Goal: Task Accomplishment & Management: Use online tool/utility

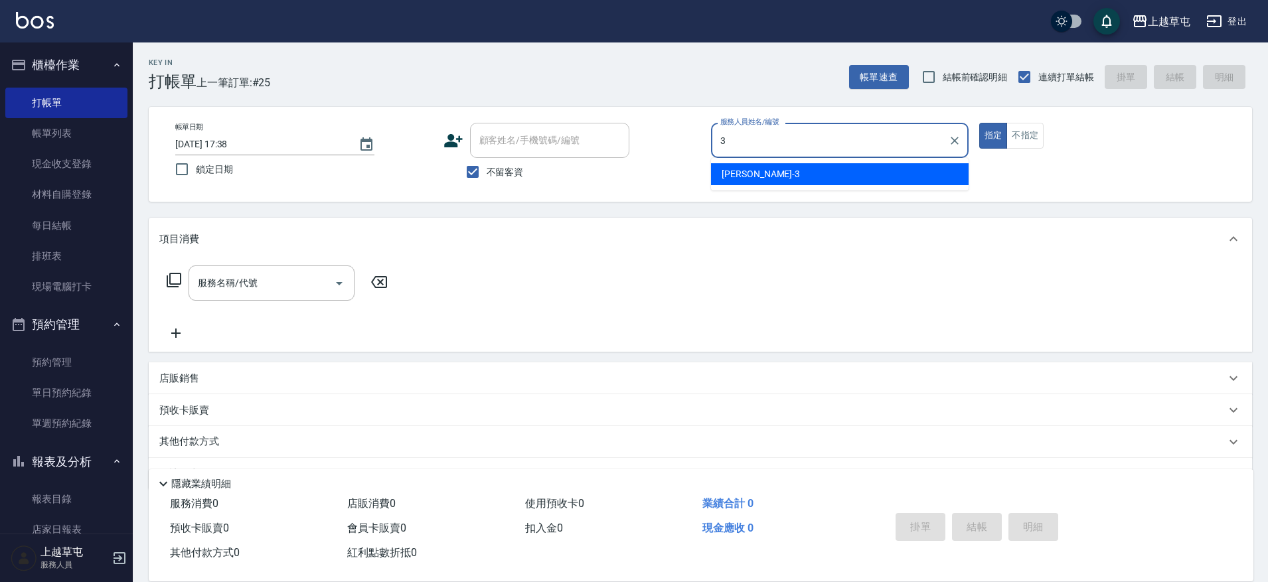
type input "[PERSON_NAME]-3"
type button "true"
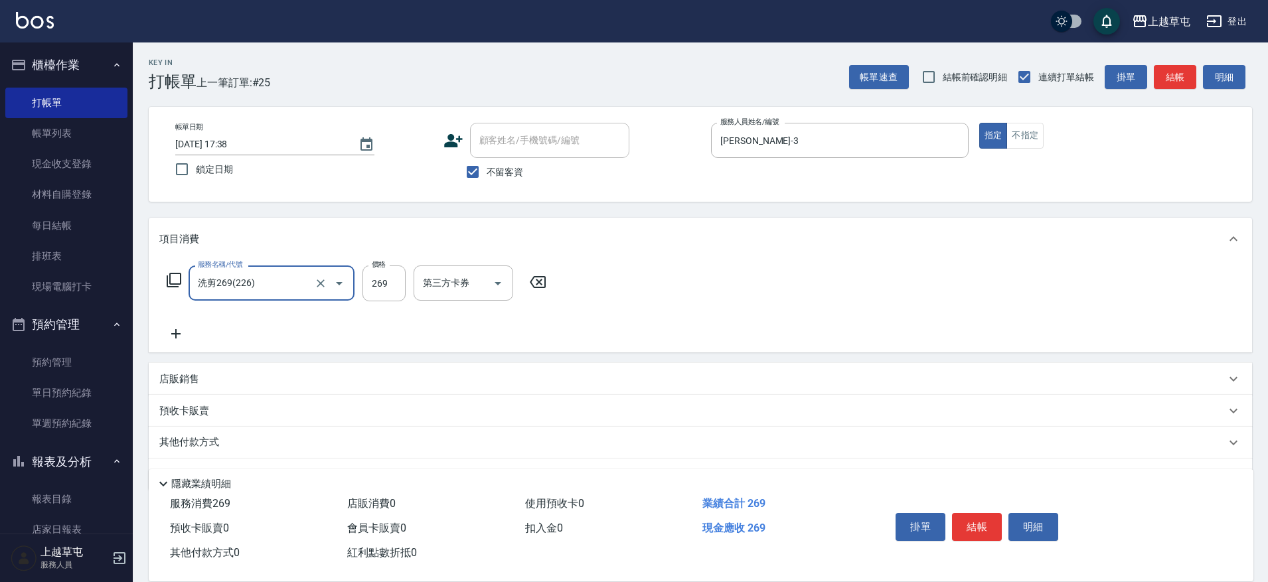
type input "洗剪269(226)"
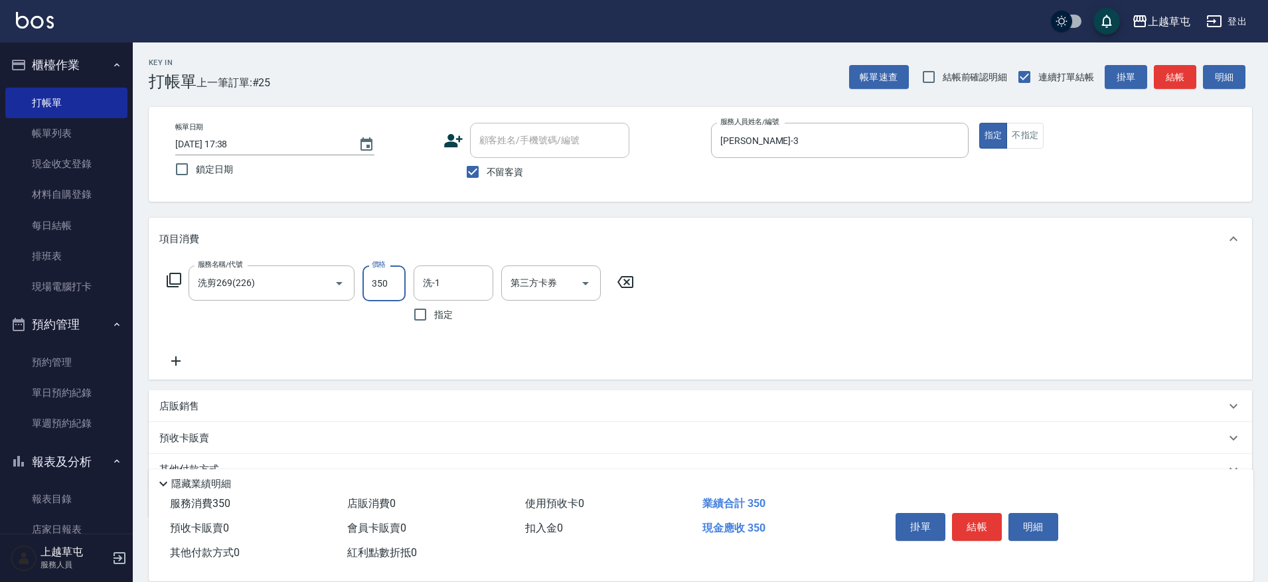
type input "350"
type input "[PERSON_NAME]25"
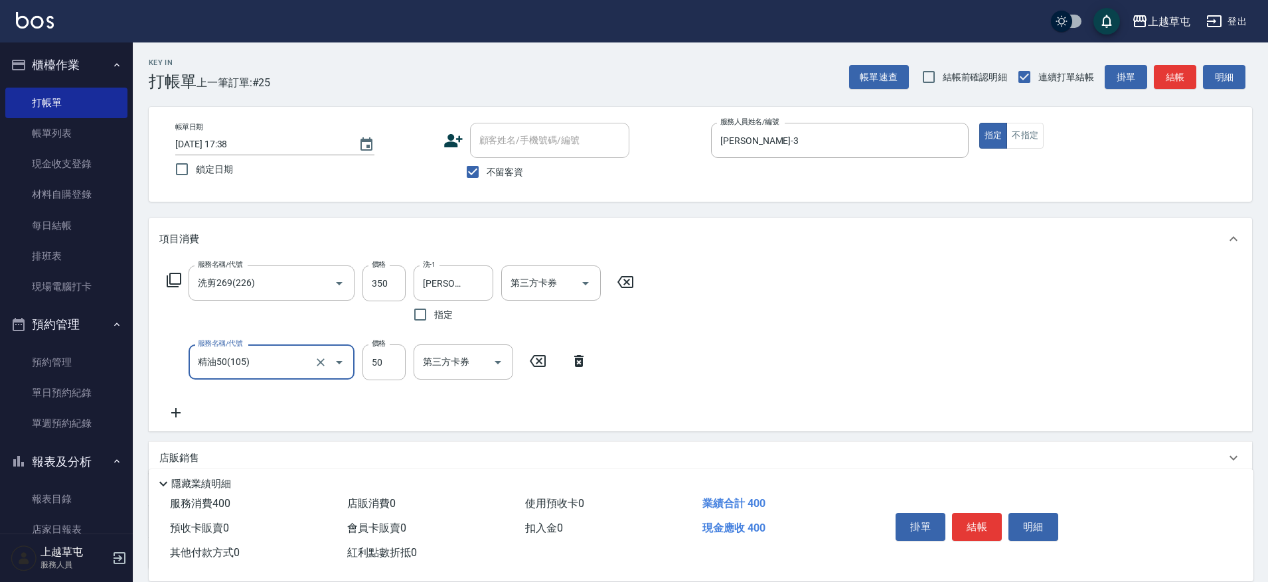
type input "精油50(105)"
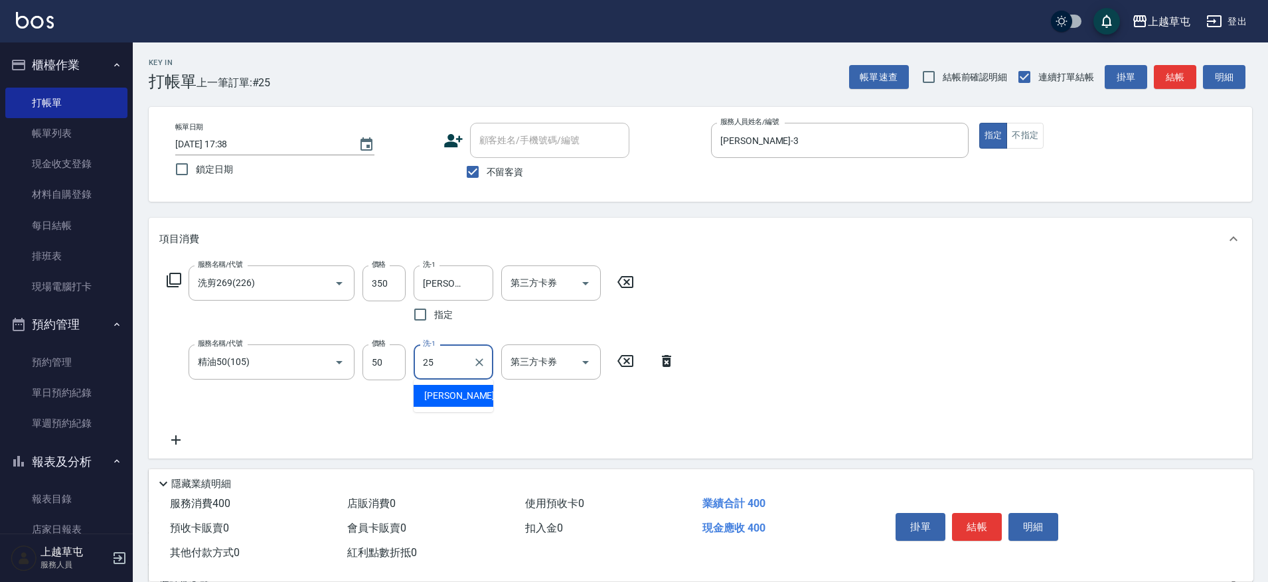
type input "[PERSON_NAME]25"
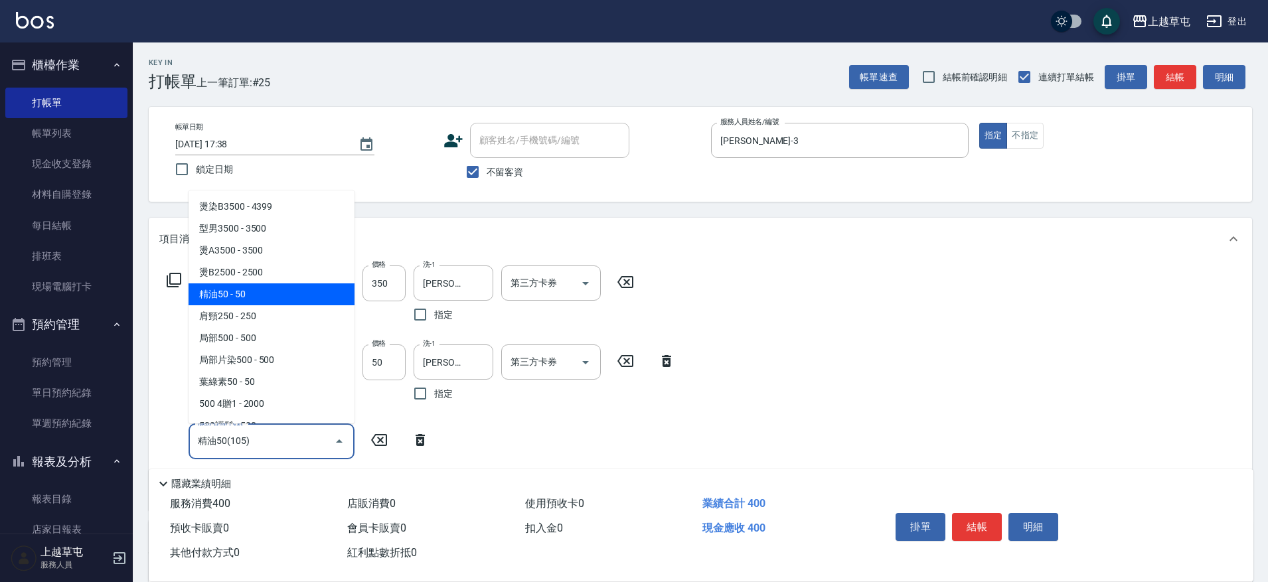
type input "精油50(105)"
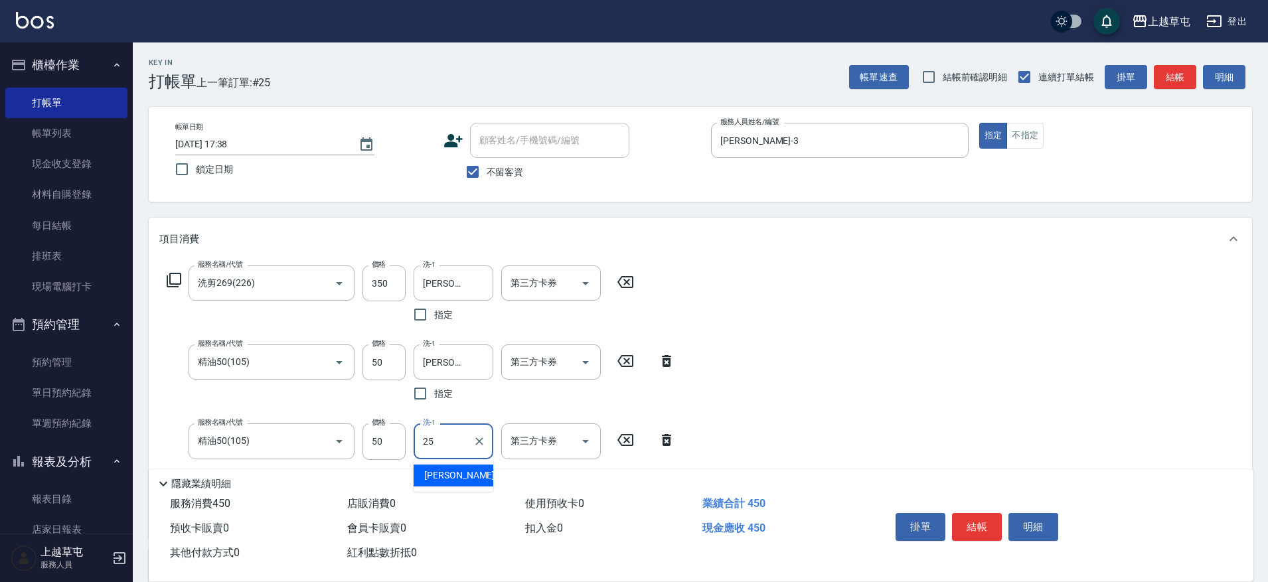
type input "[PERSON_NAME]25"
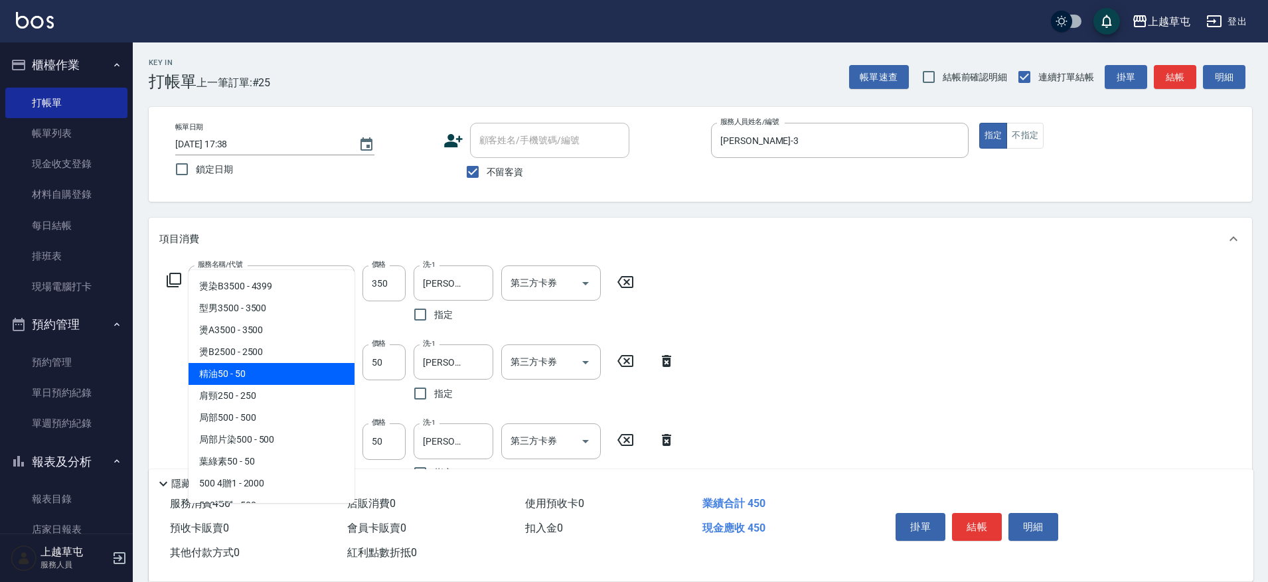
type input "精油50(105)"
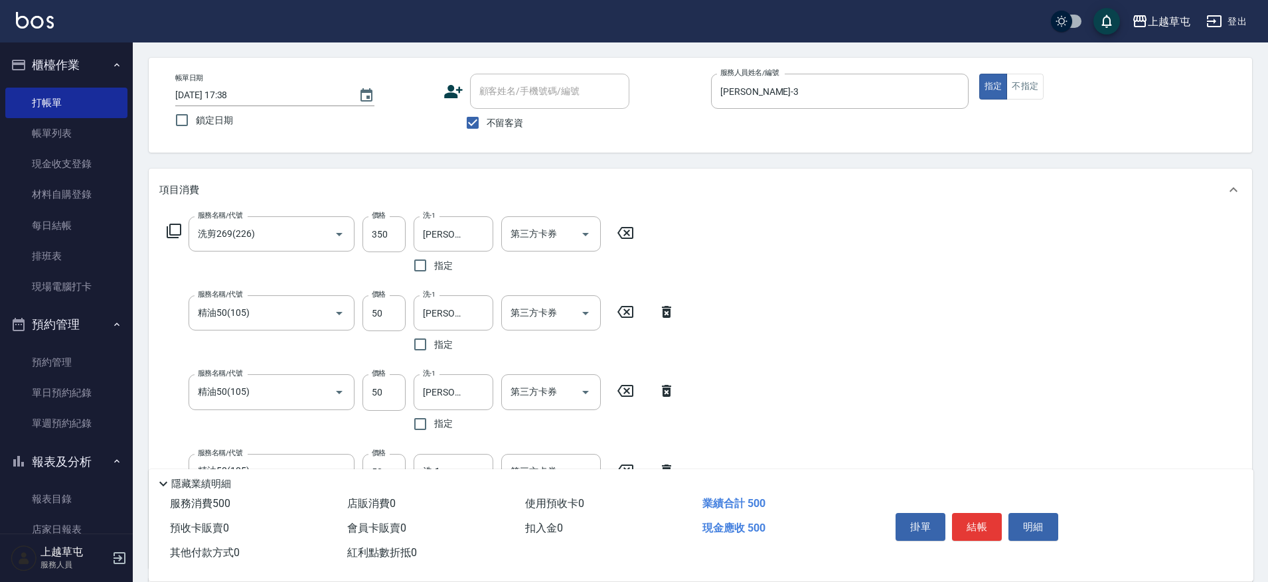
scroll to position [133, 0]
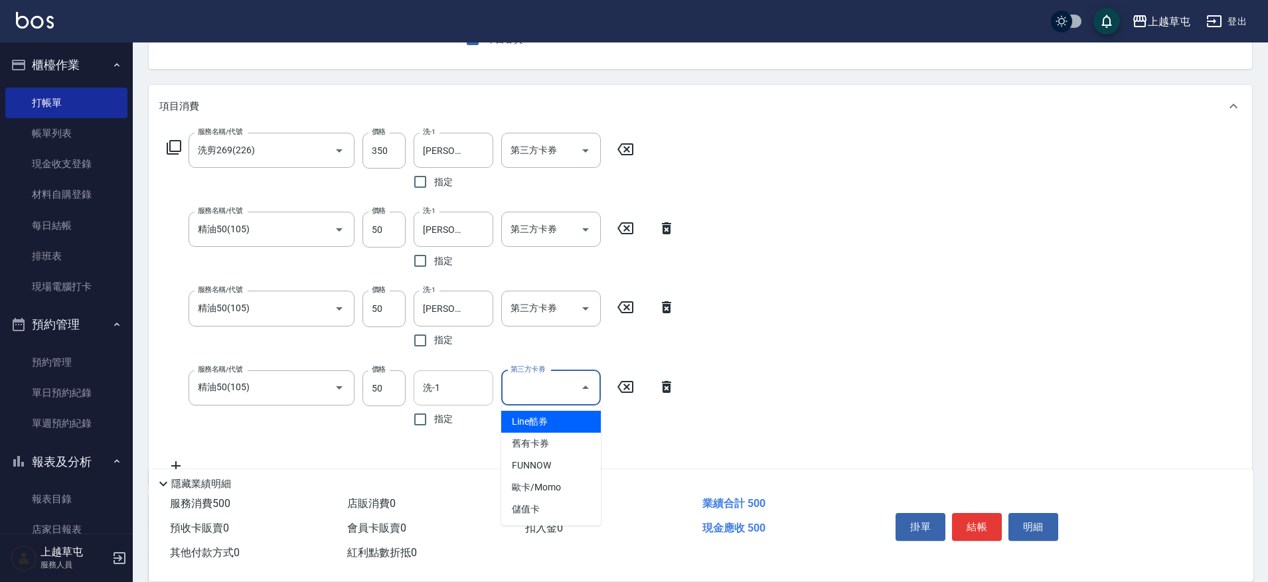
click at [463, 380] on input "洗-1" at bounding box center [453, 387] width 68 height 23
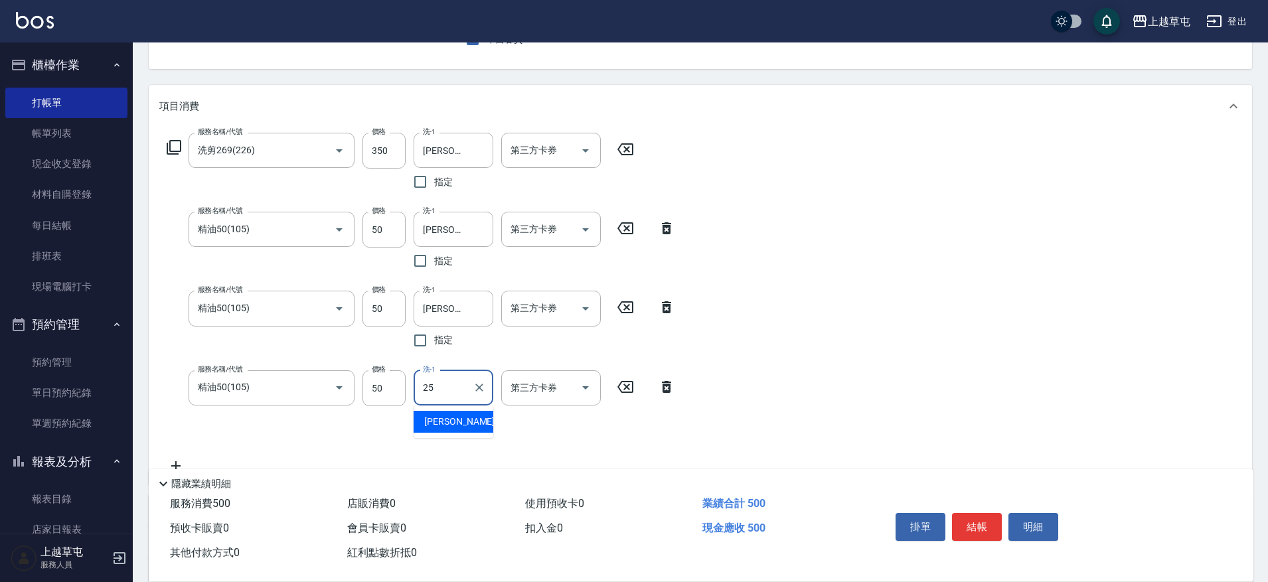
type input "[PERSON_NAME]25"
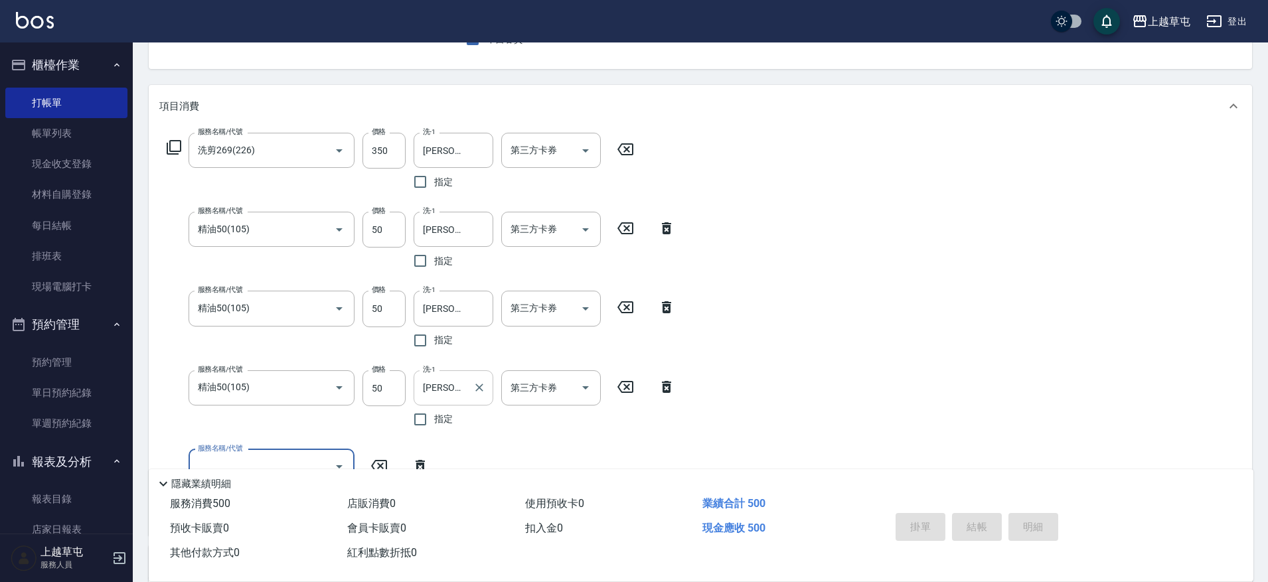
type input "[DATE] 18:31"
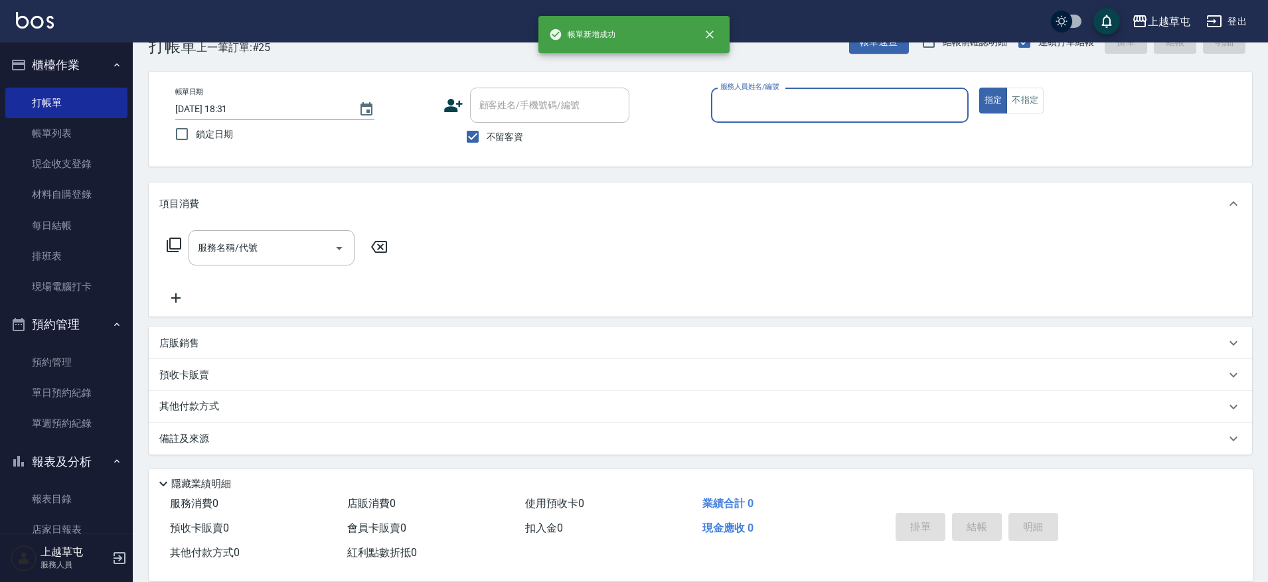
scroll to position [35, 0]
type input "[PERSON_NAME]-6"
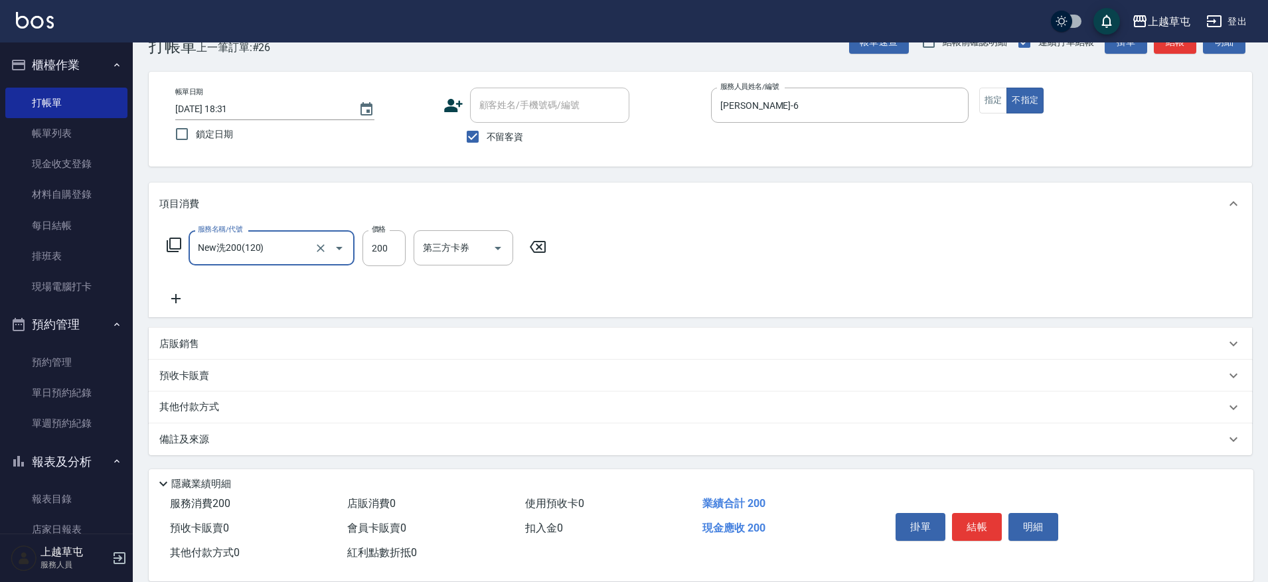
type input "New洗200(120)"
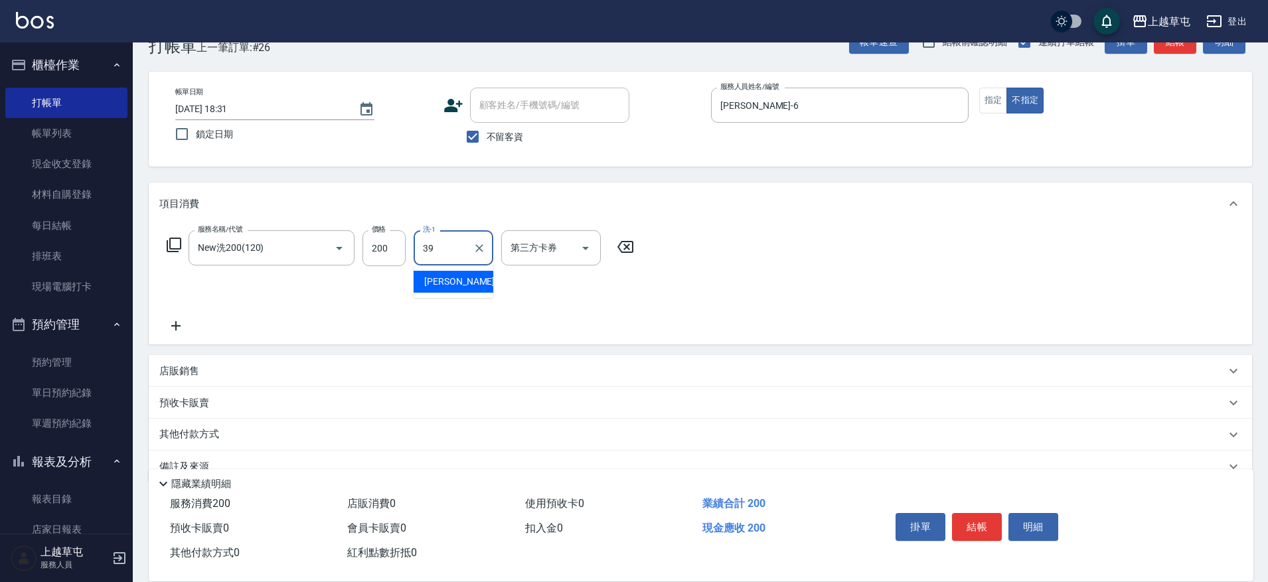
type input "[PERSON_NAME]-39"
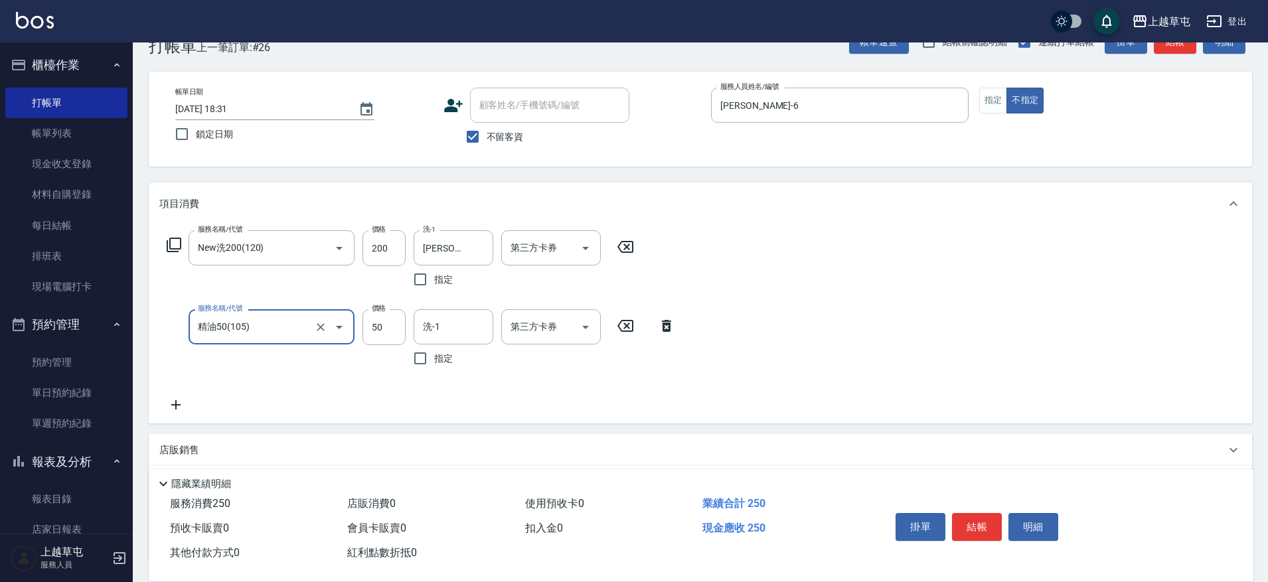
type input "精油50(105)"
type input "[PERSON_NAME]-39"
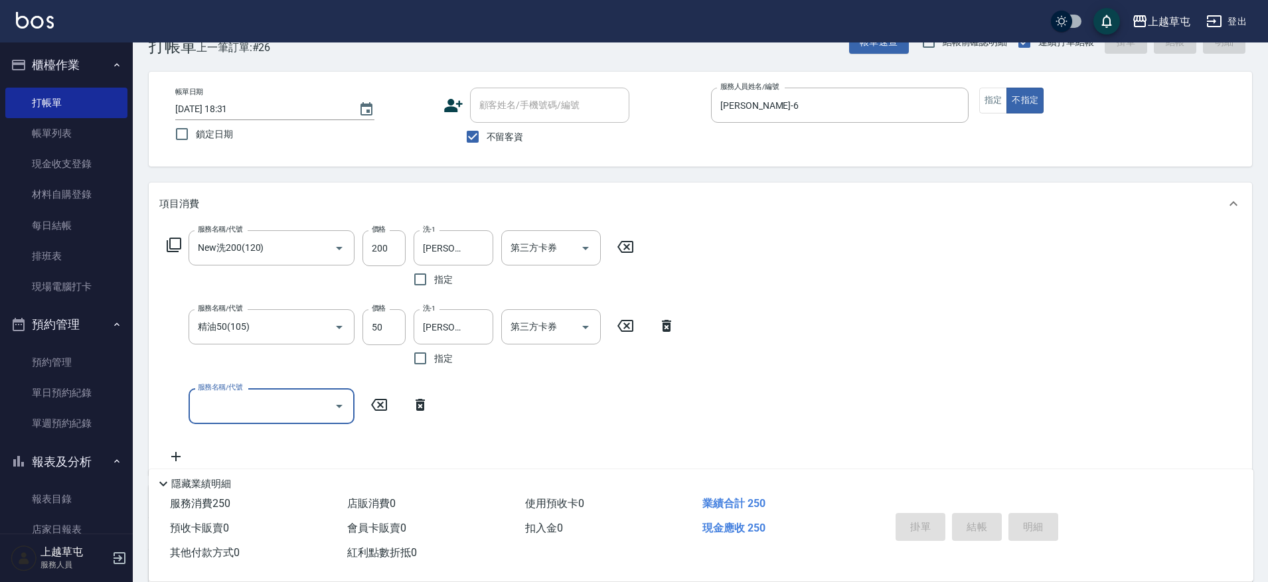
type input "[DATE] 18:32"
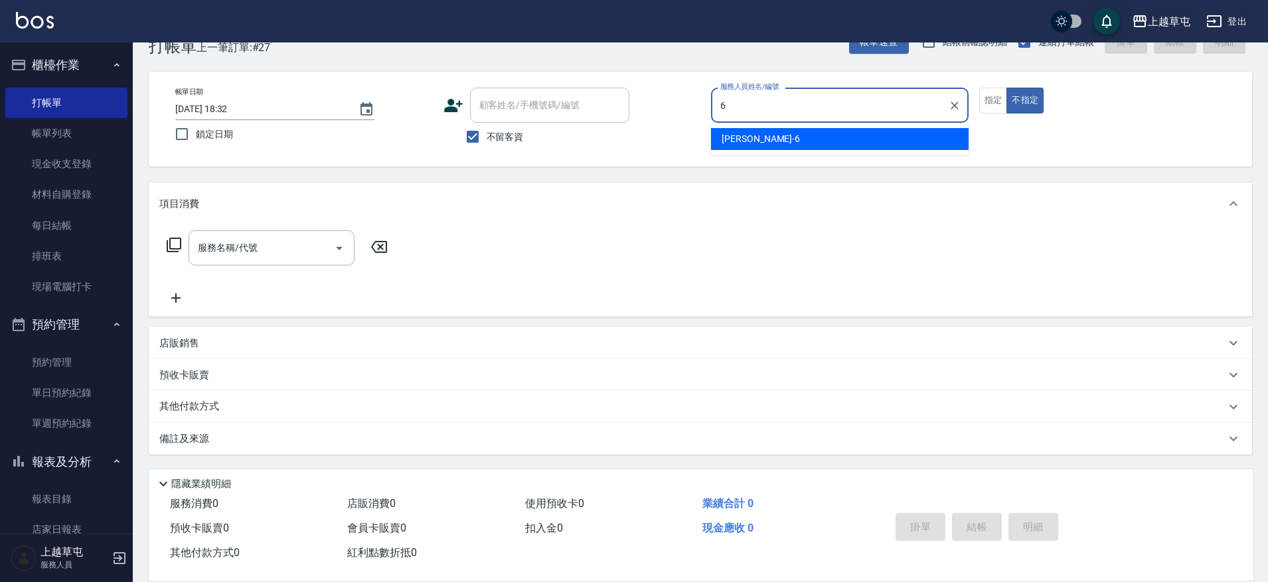
type input "[PERSON_NAME]-6"
type button "false"
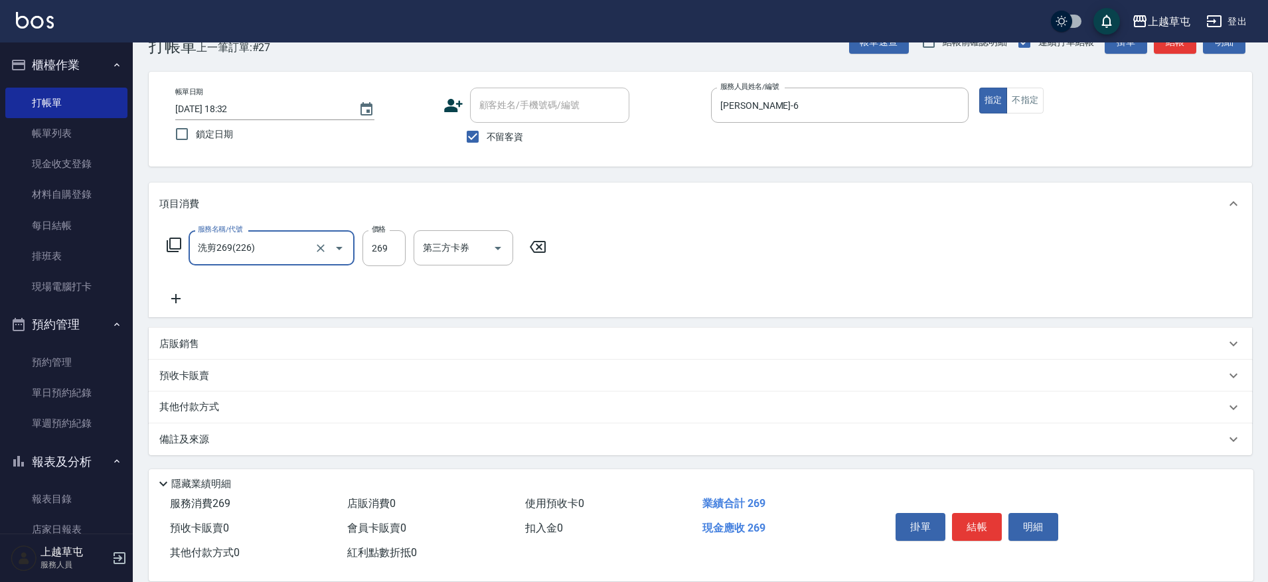
type input "洗剪269(226)"
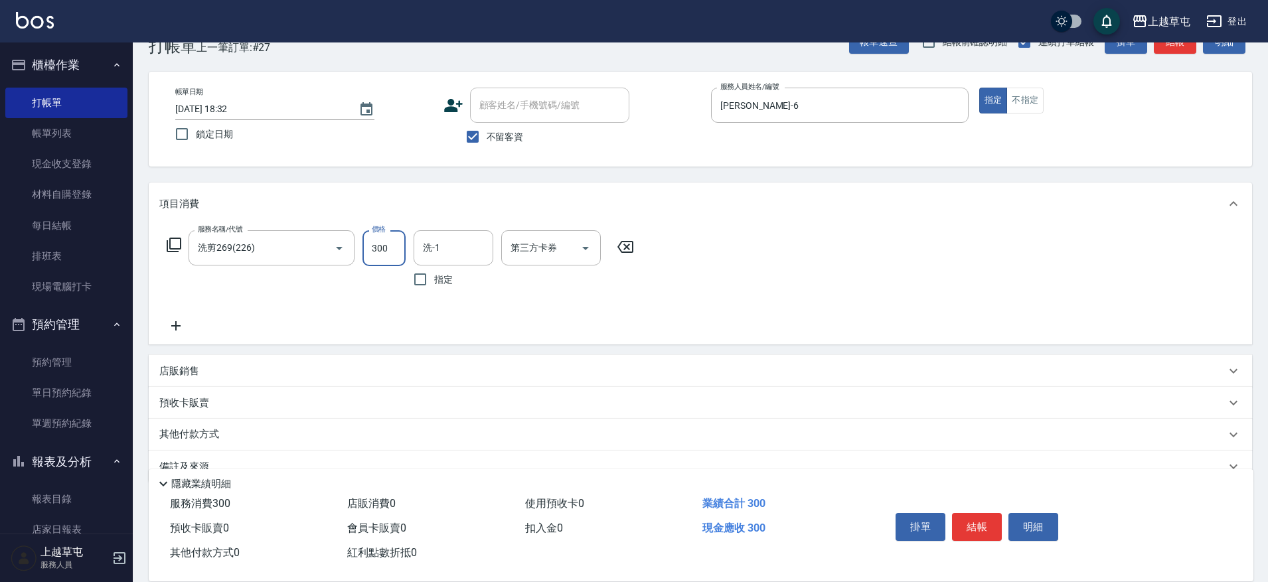
type input "300"
type input "[PERSON_NAME]-35"
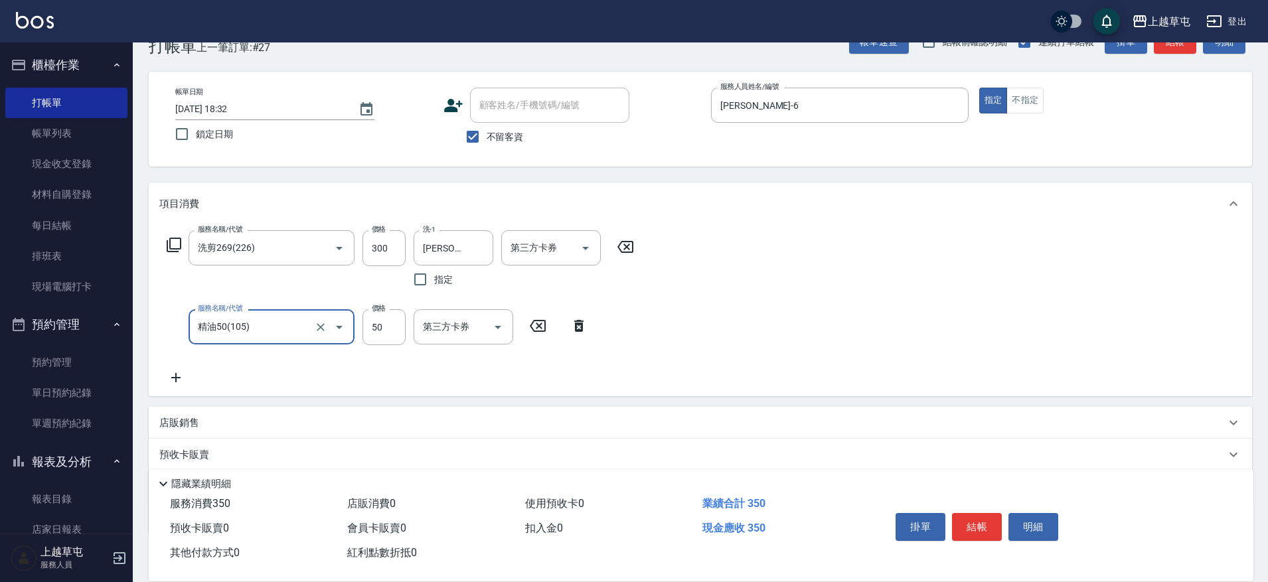
type input "精油50(105)"
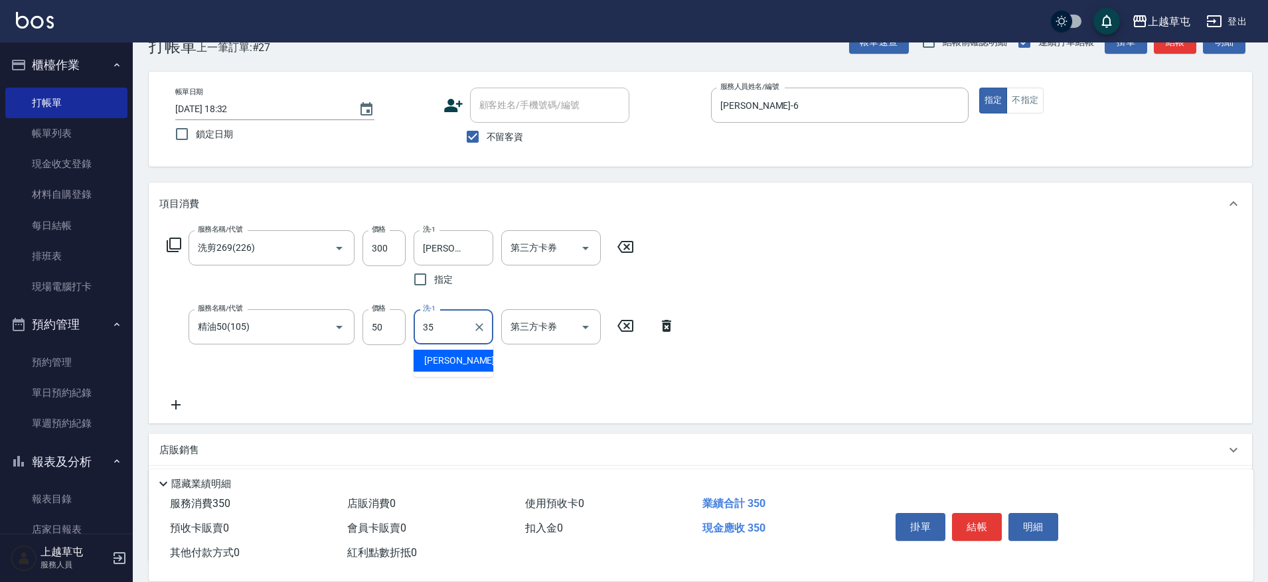
type input "[PERSON_NAME]-35"
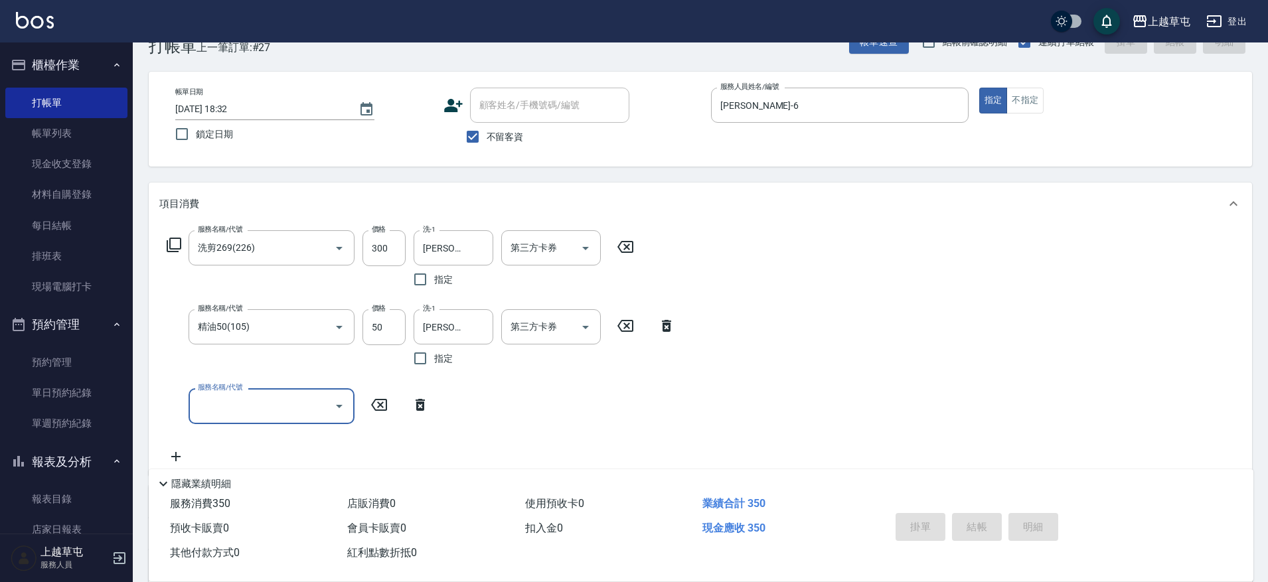
type input "[DATE] 18:33"
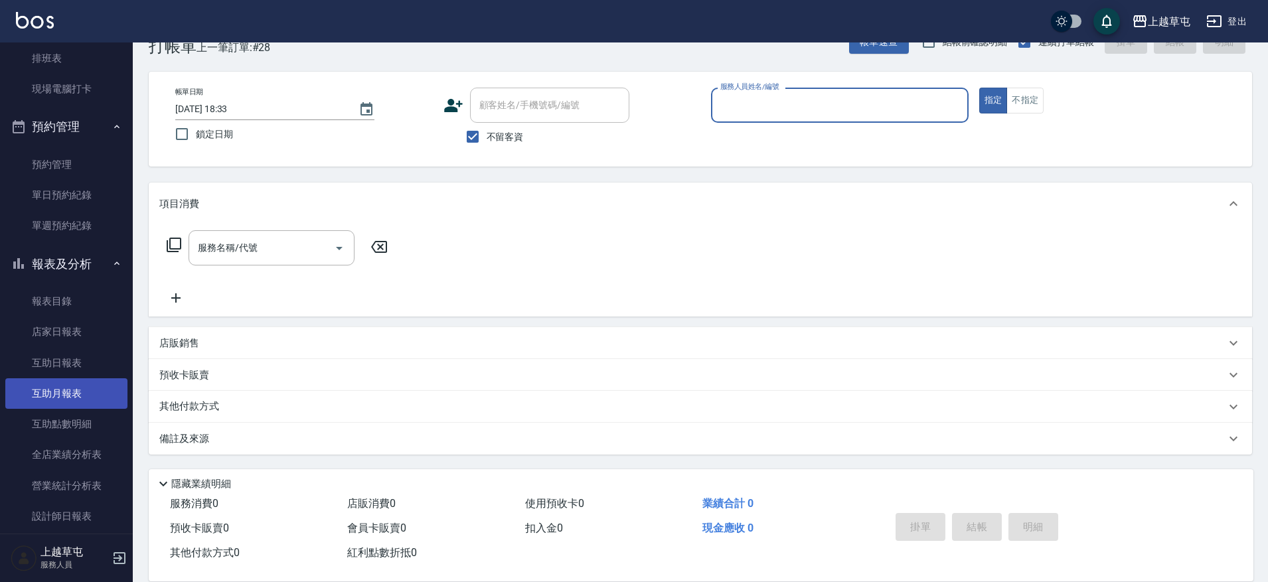
scroll to position [199, 0]
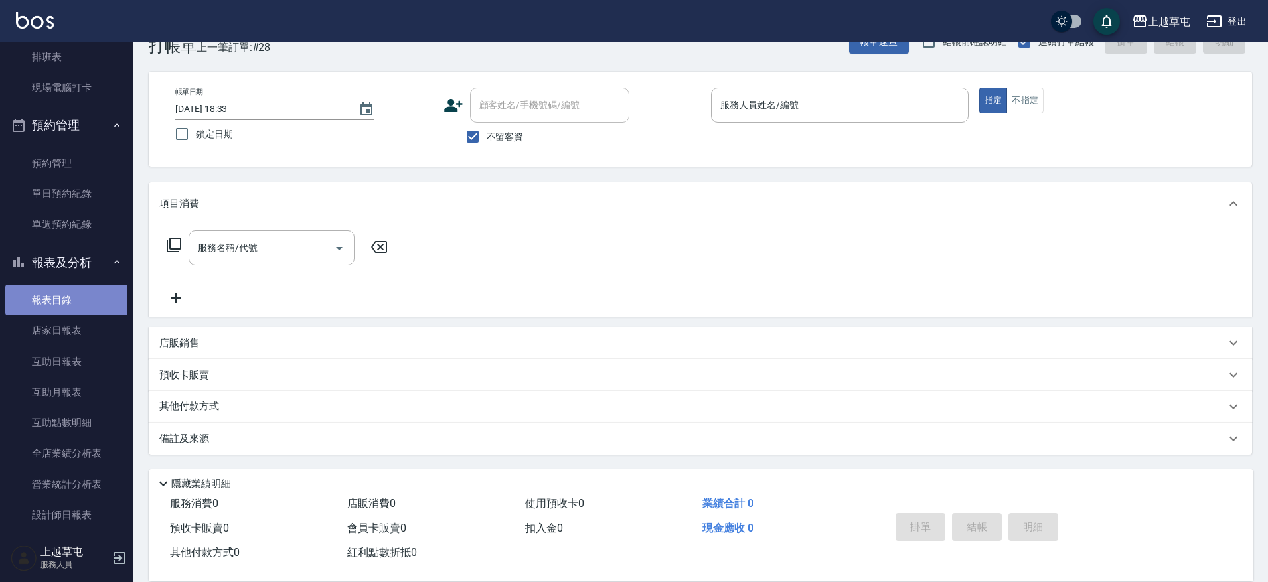
click at [68, 304] on link "報表目錄" at bounding box center [66, 300] width 122 height 31
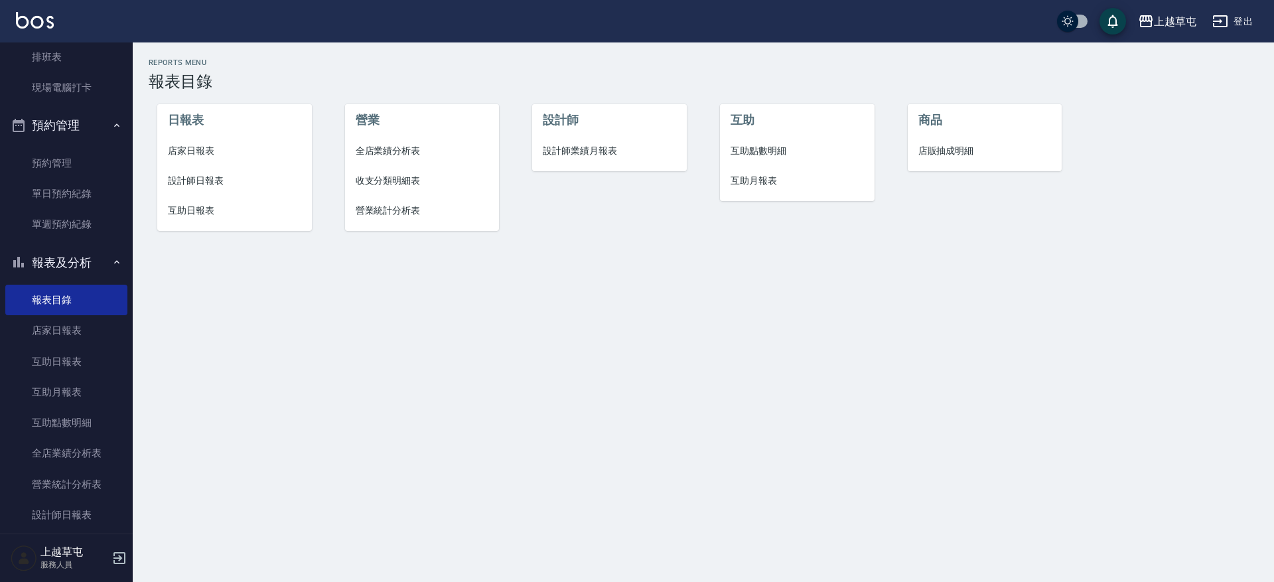
click at [215, 151] on span "店家日報表" at bounding box center [234, 151] width 133 height 14
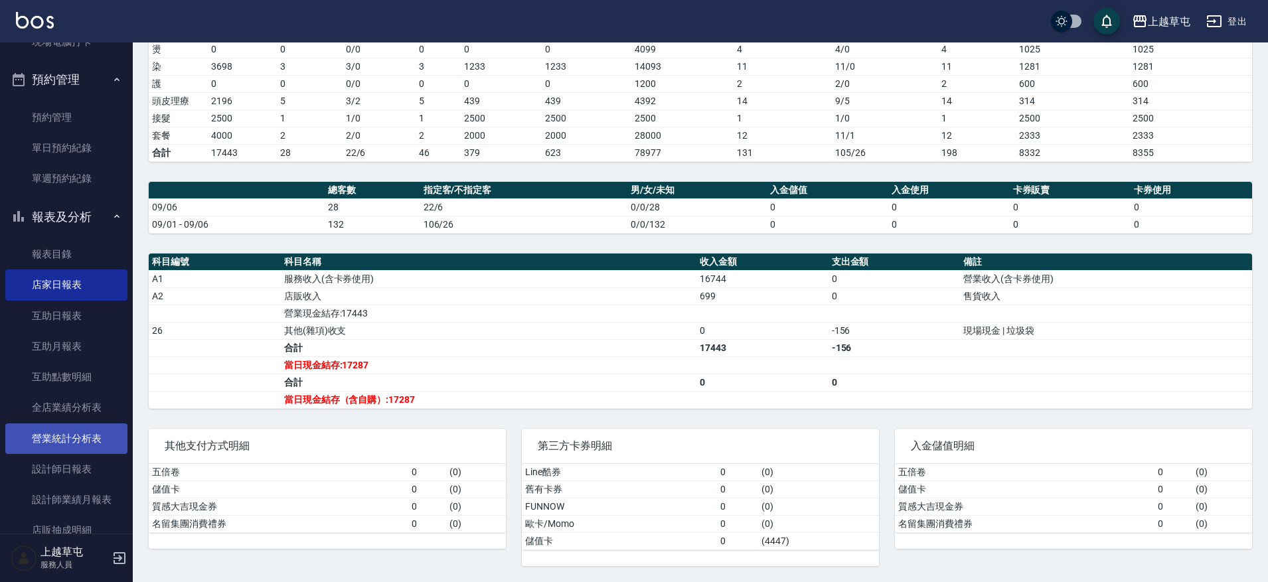
scroll to position [265, 0]
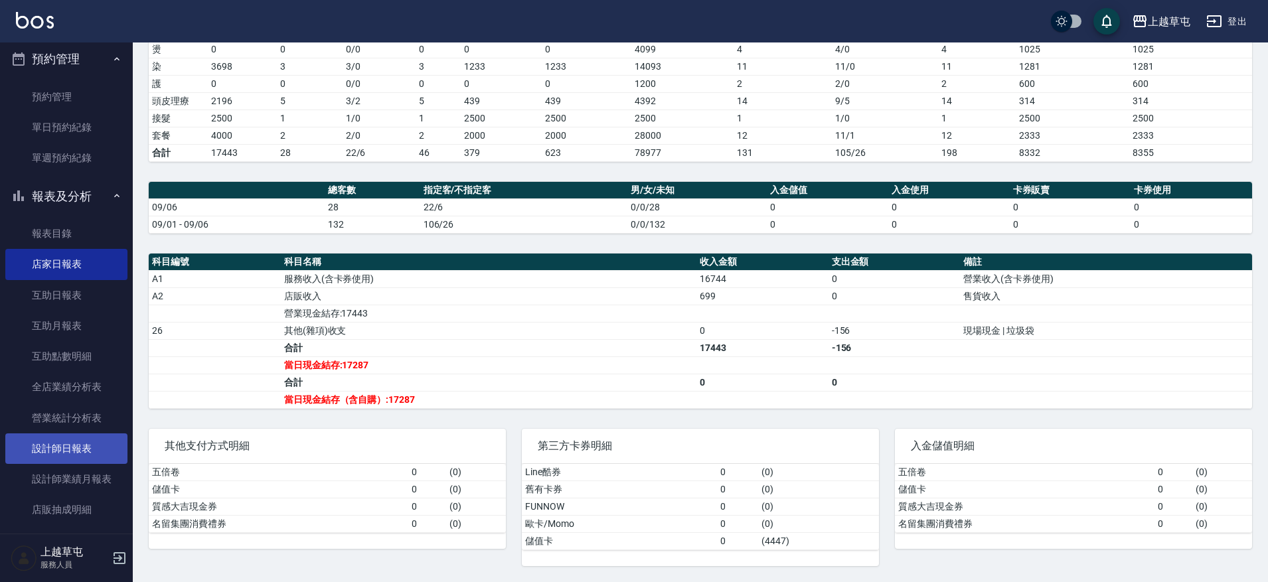
click at [72, 451] on link "設計師日報表" at bounding box center [66, 448] width 122 height 31
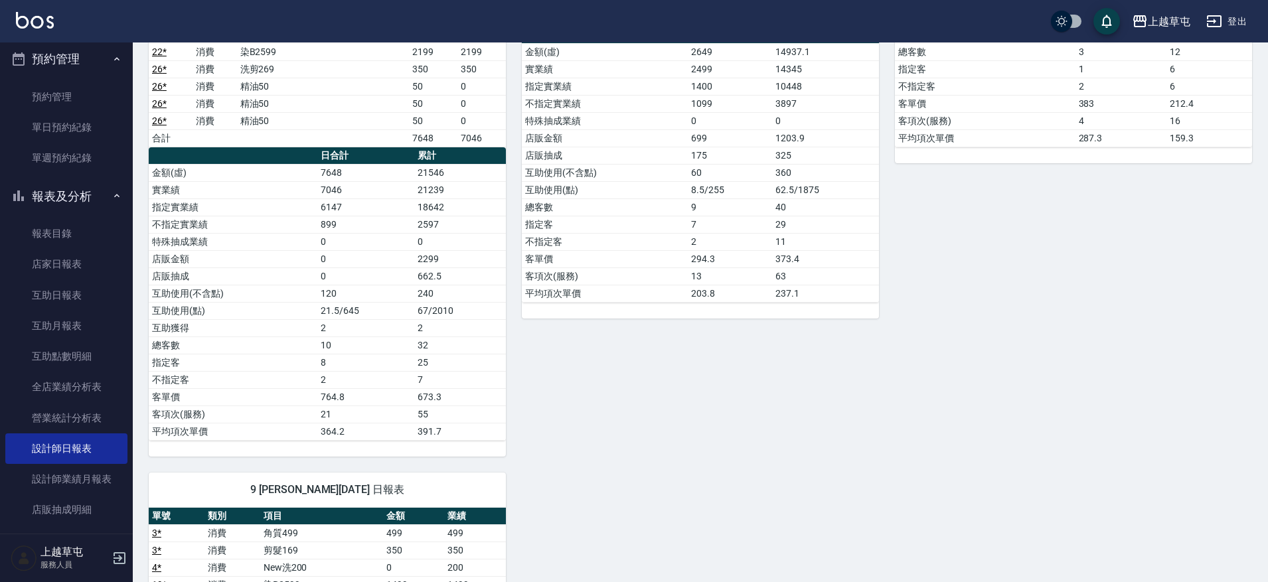
scroll to position [730, 0]
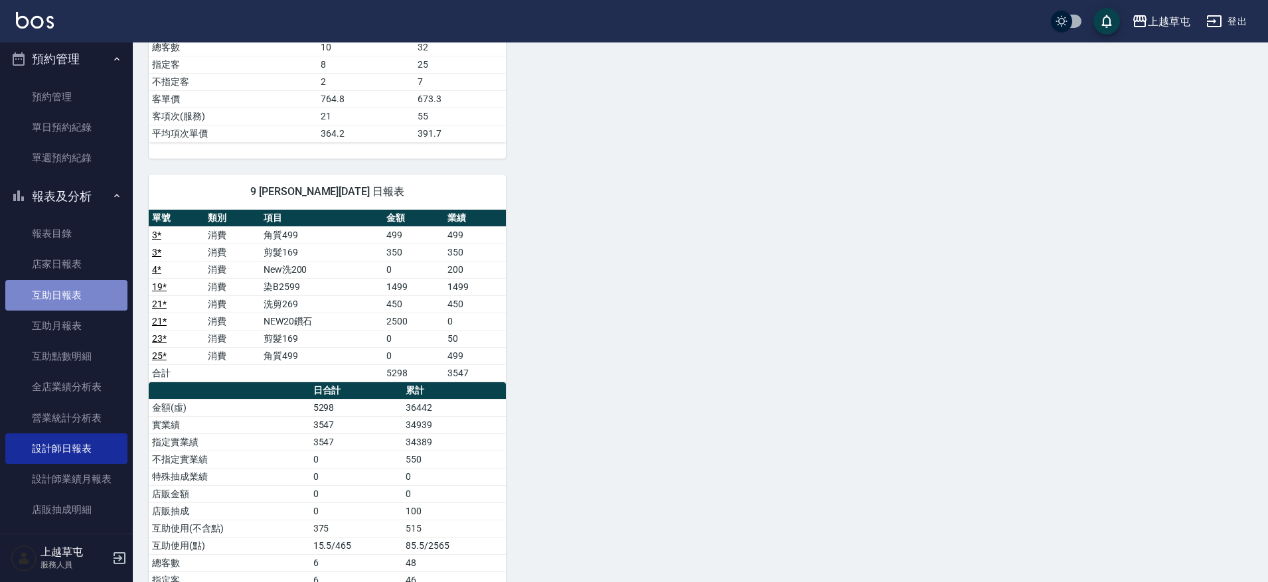
click at [77, 302] on link "互助日報表" at bounding box center [66, 295] width 122 height 31
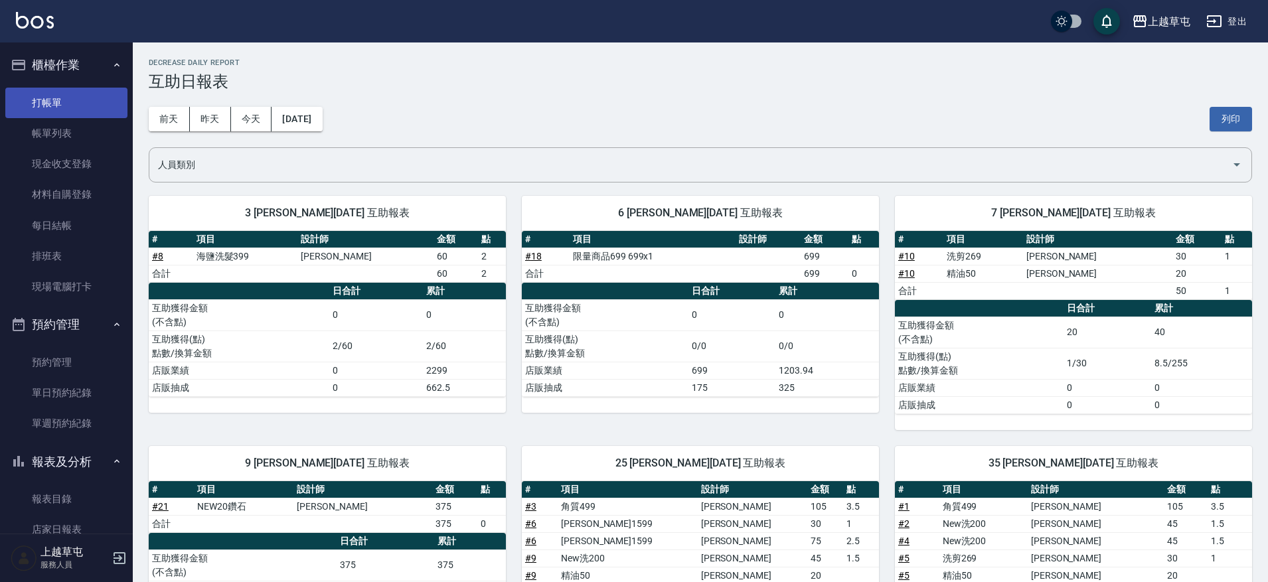
click at [35, 102] on link "打帳單" at bounding box center [66, 103] width 122 height 31
